Goal: Information Seeking & Learning: Get advice/opinions

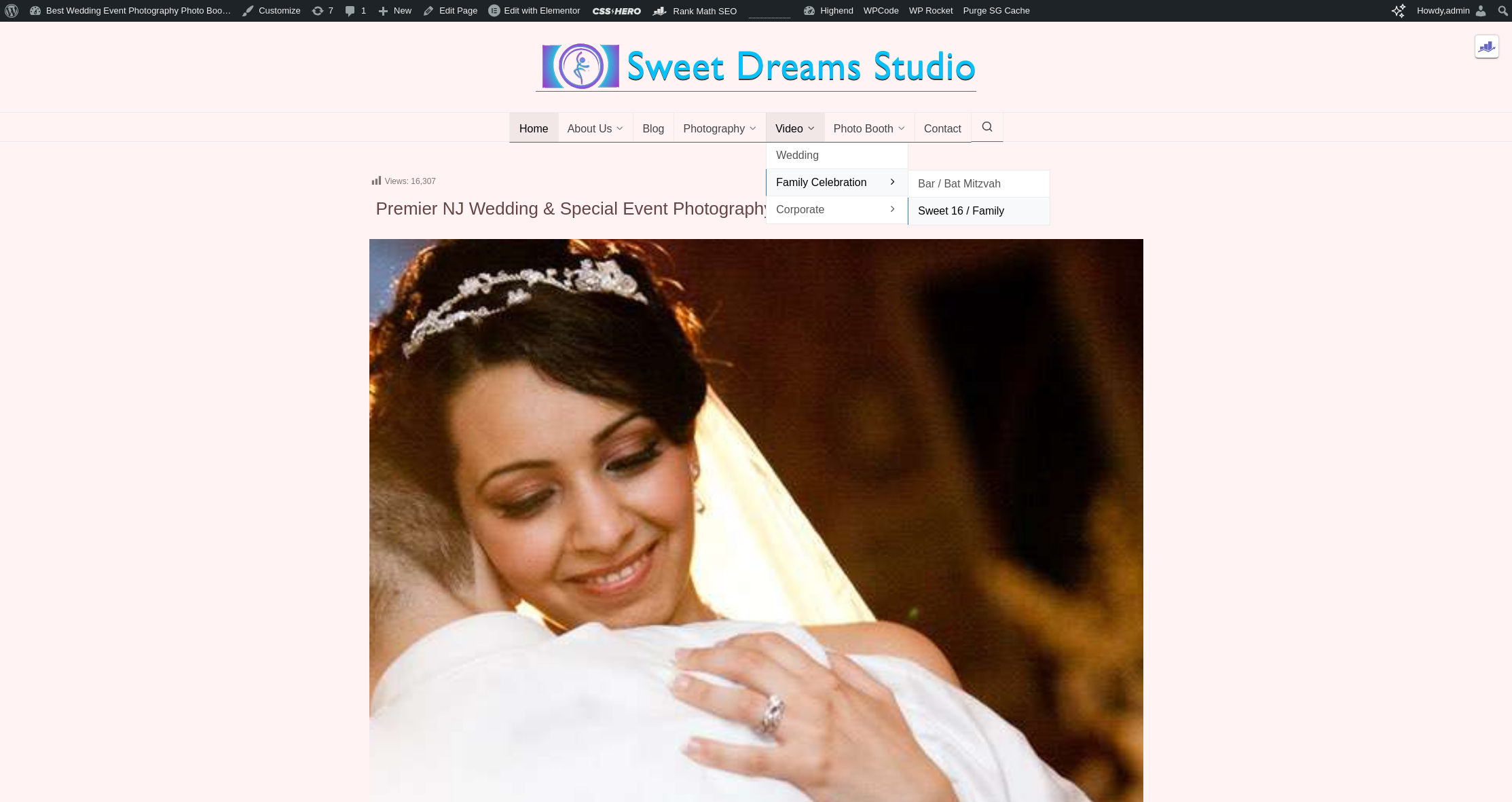
click at [939, 220] on span "Sweet 16 / Family" at bounding box center [979, 211] width 122 height 18
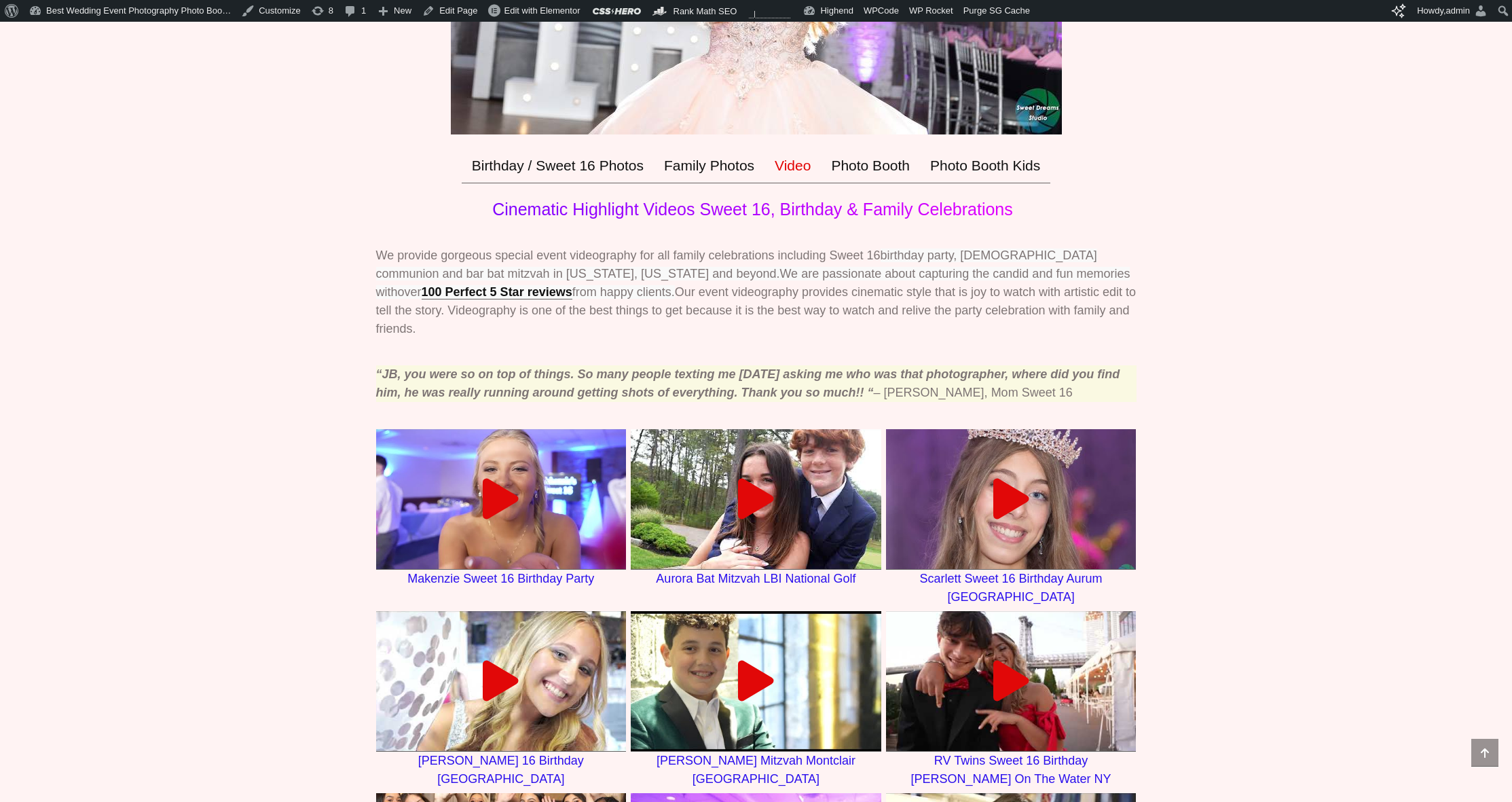
scroll to position [110, 0]
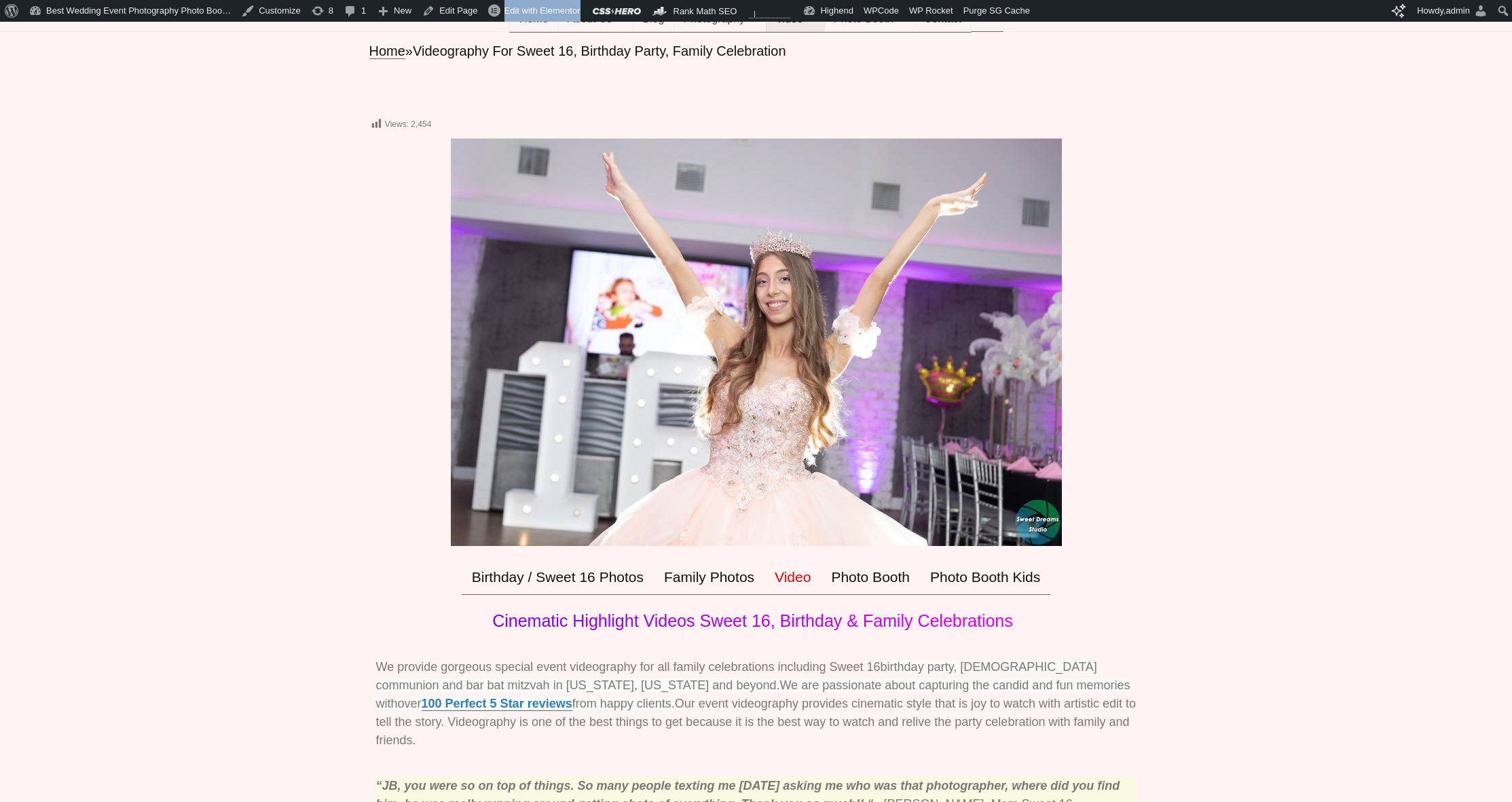
click at [572, 701] on link "100 Perfect 5 Star reviews" at bounding box center [497, 704] width 151 height 15
